Goal: Find specific page/section: Find specific page/section

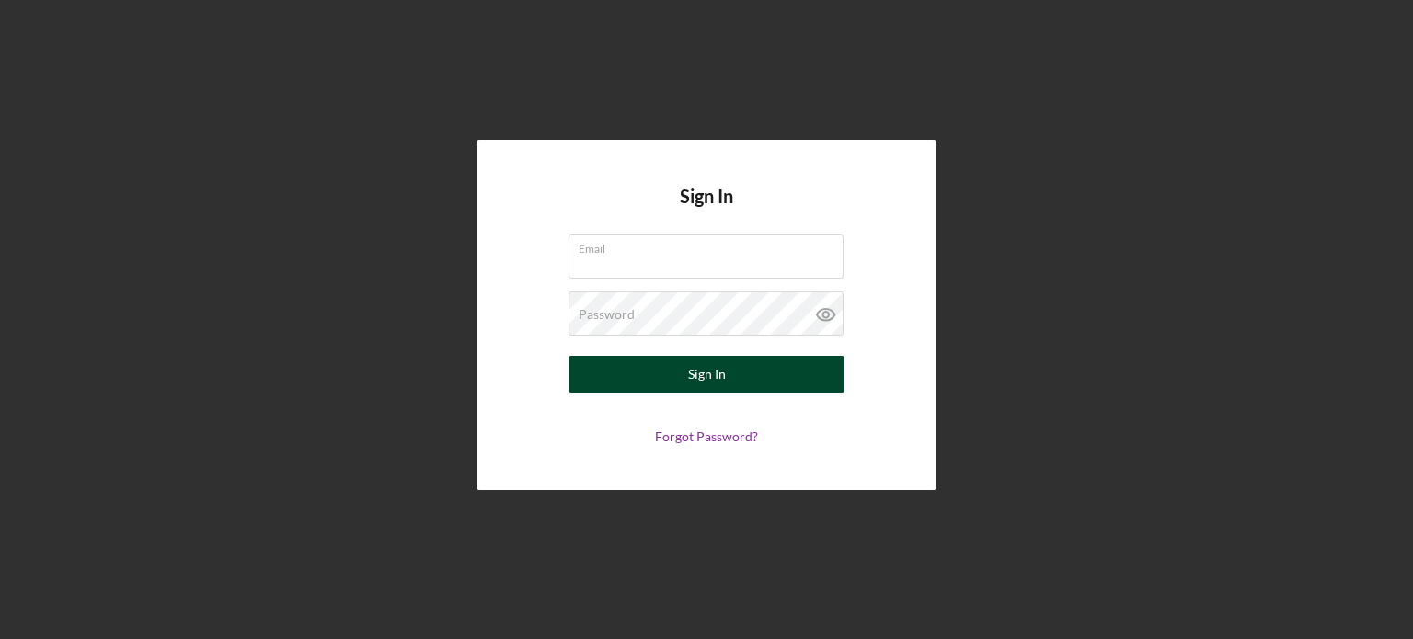
type input "[EMAIL_ADDRESS][DOMAIN_NAME]"
click at [663, 373] on button "Sign In" at bounding box center [707, 374] width 276 height 37
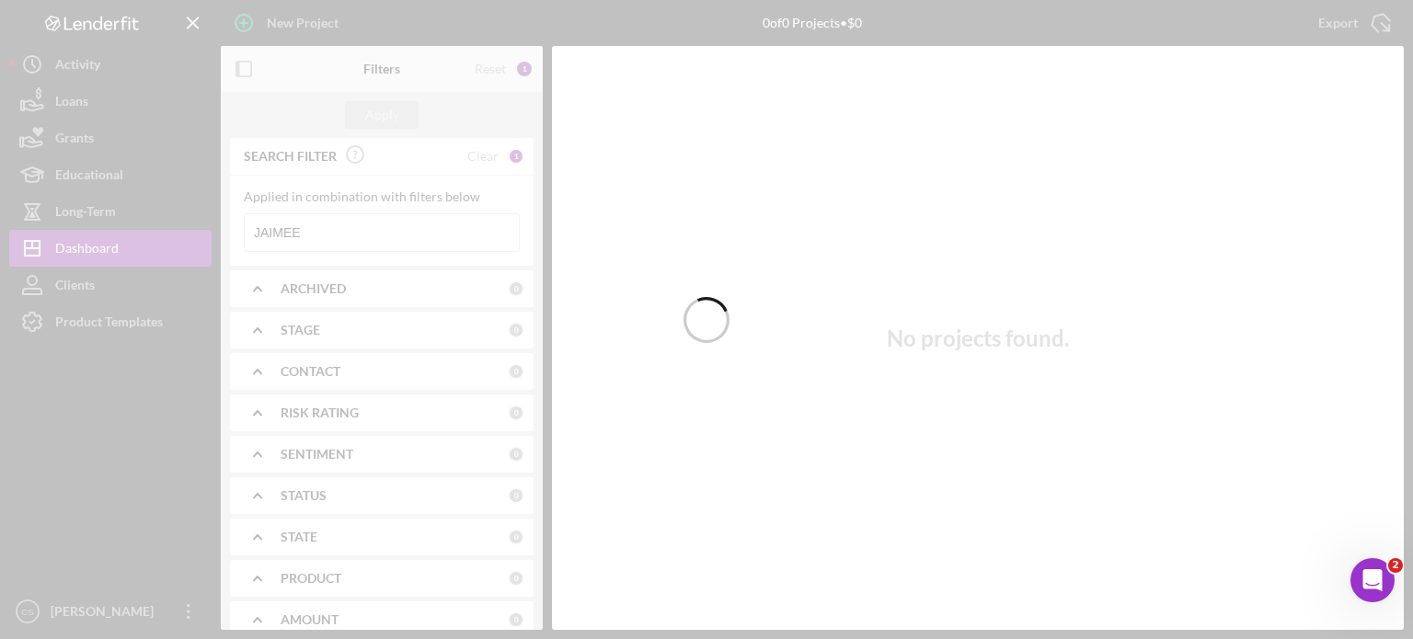
click at [363, 226] on div at bounding box center [706, 319] width 1413 height 639
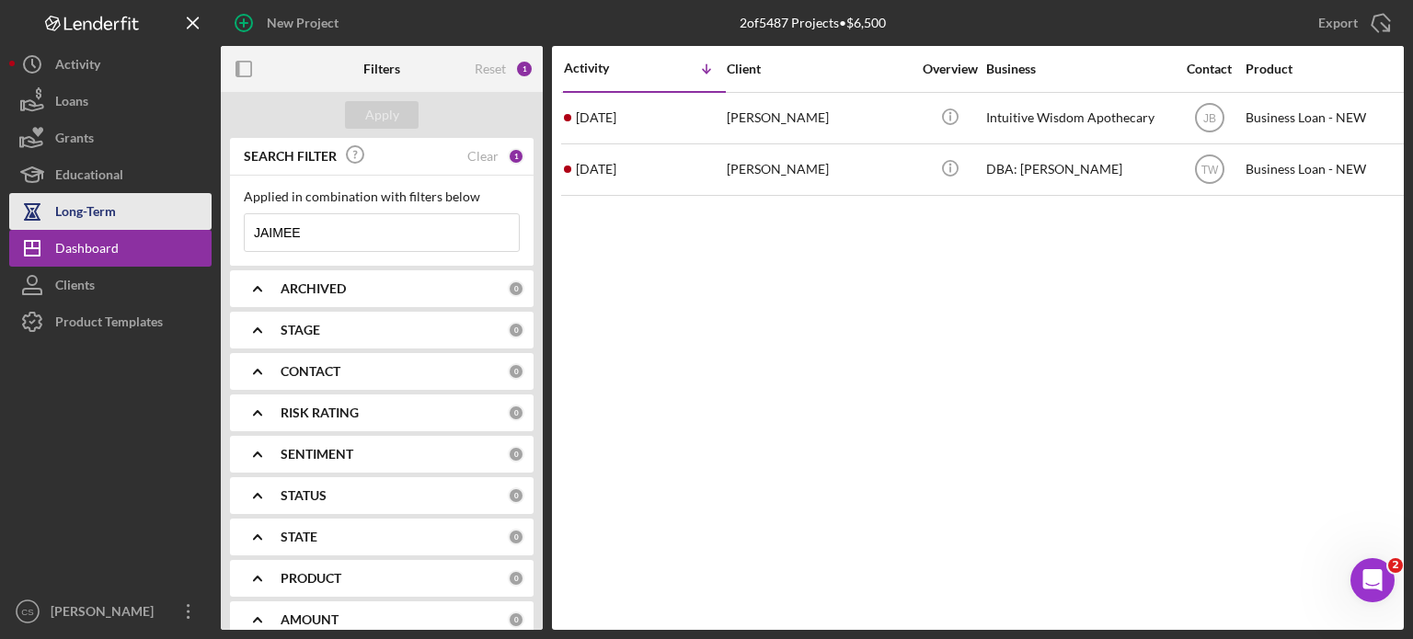
drag, startPoint x: 320, startPoint y: 231, endPoint x: 205, endPoint y: 212, distance: 116.6
click at [205, 212] on div "New Project 2 of 5487 Projects • $6,500 JAIMEE Export Icon/Export Filters Reset…" at bounding box center [706, 315] width 1395 height 630
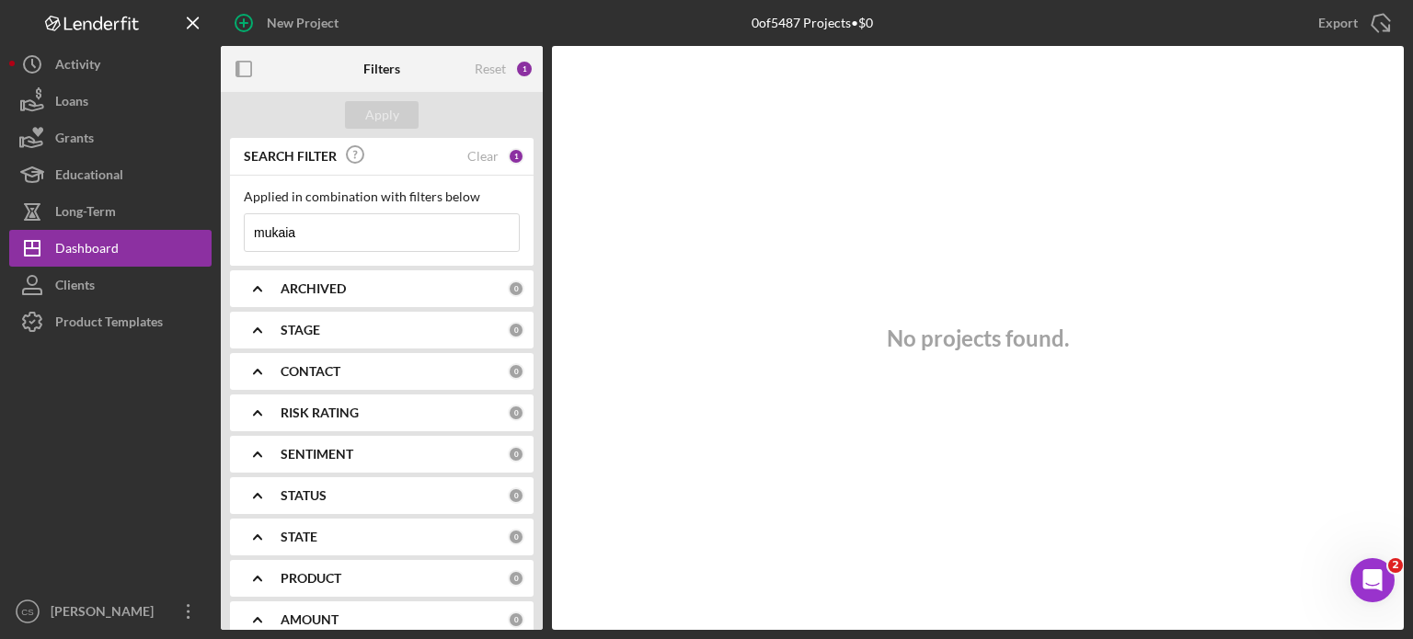
type input "mukaia"
